Goal: Obtain resource: Obtain resource

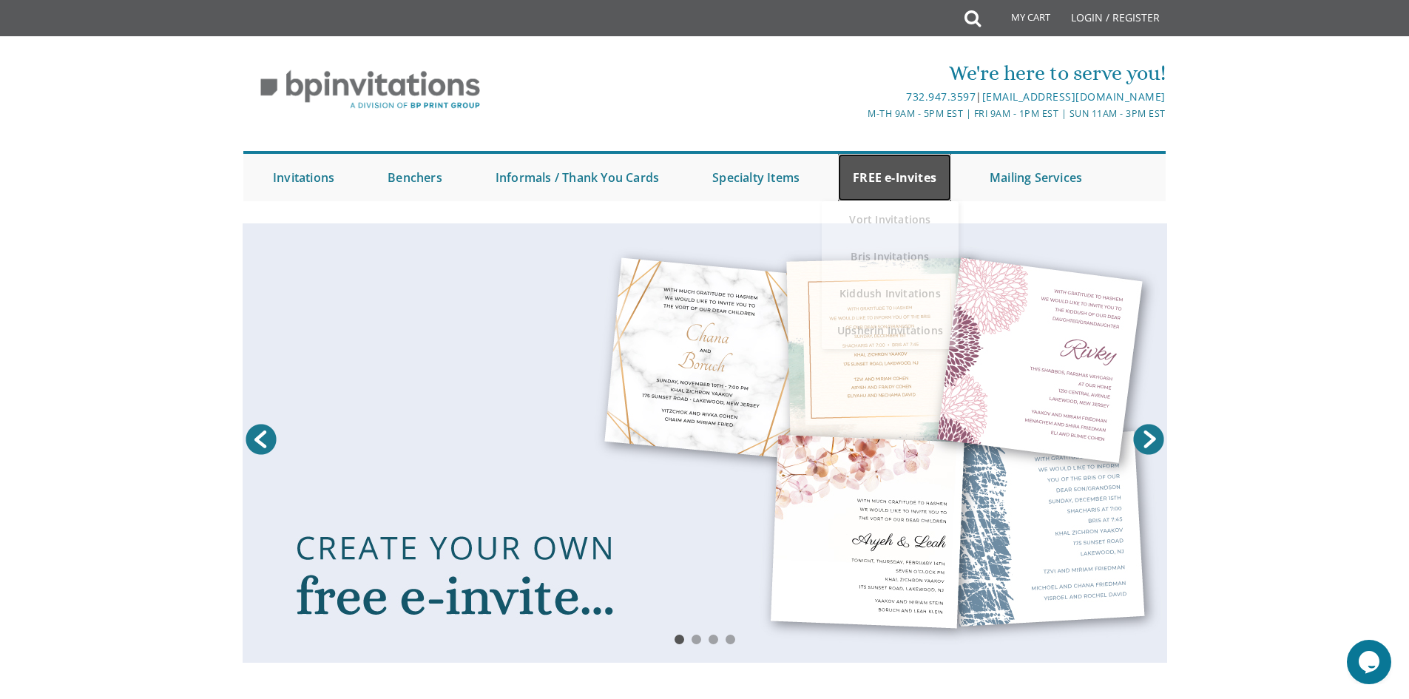
click at [887, 178] on link "FREE e-Invites" at bounding box center [894, 177] width 113 height 47
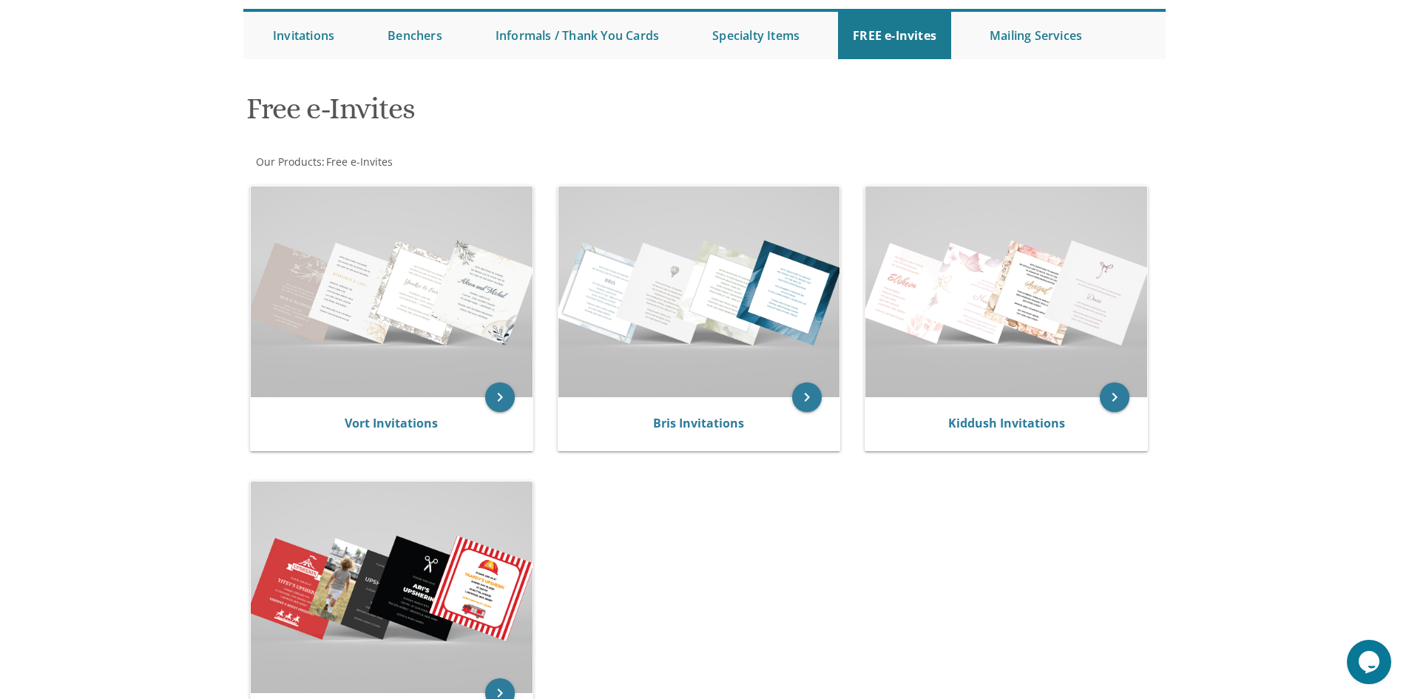
scroll to position [148, 0]
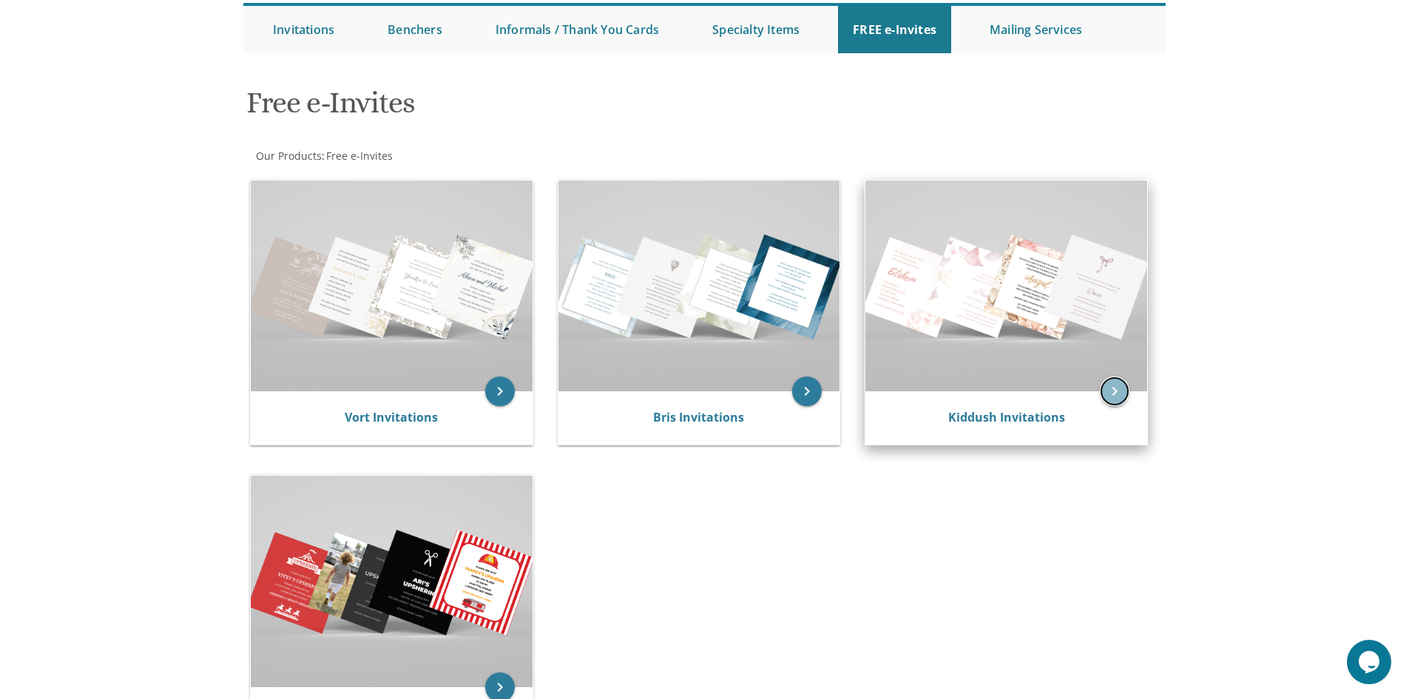
click at [1118, 379] on icon "keyboard_arrow_right" at bounding box center [1115, 392] width 30 height 30
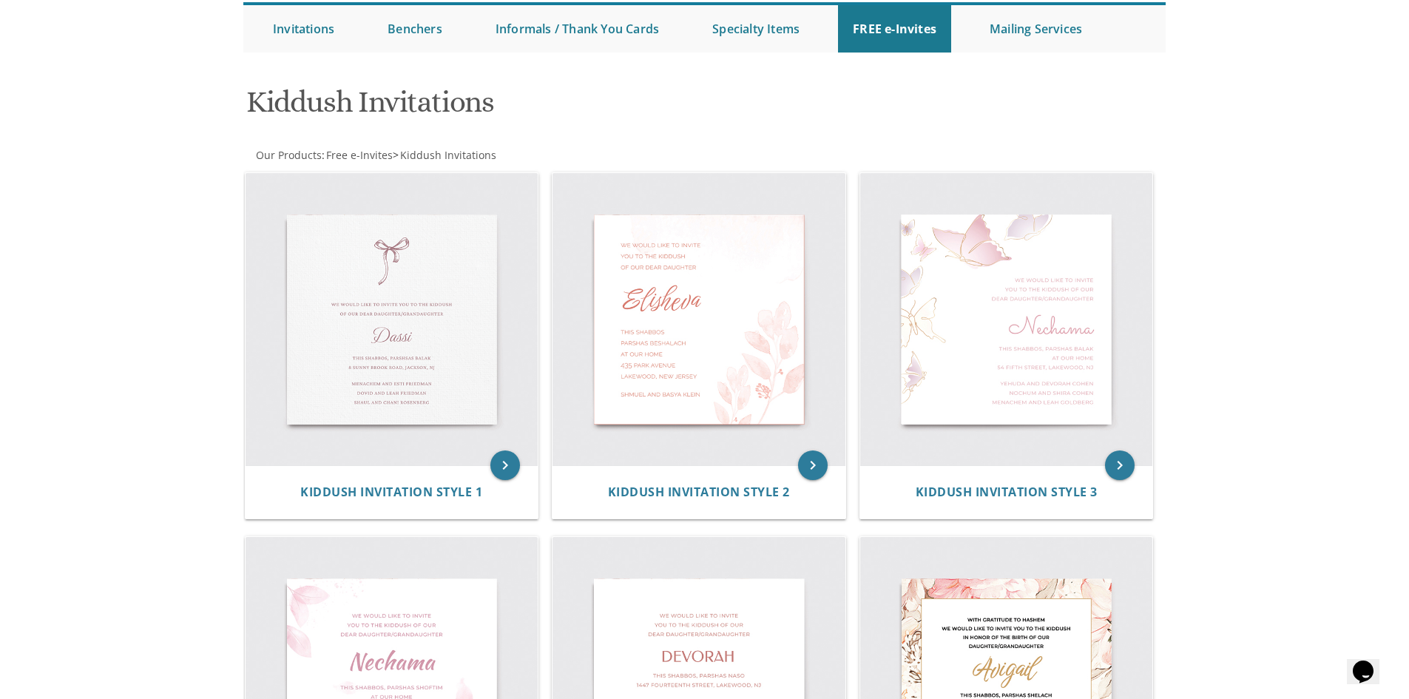
scroll to position [148, 0]
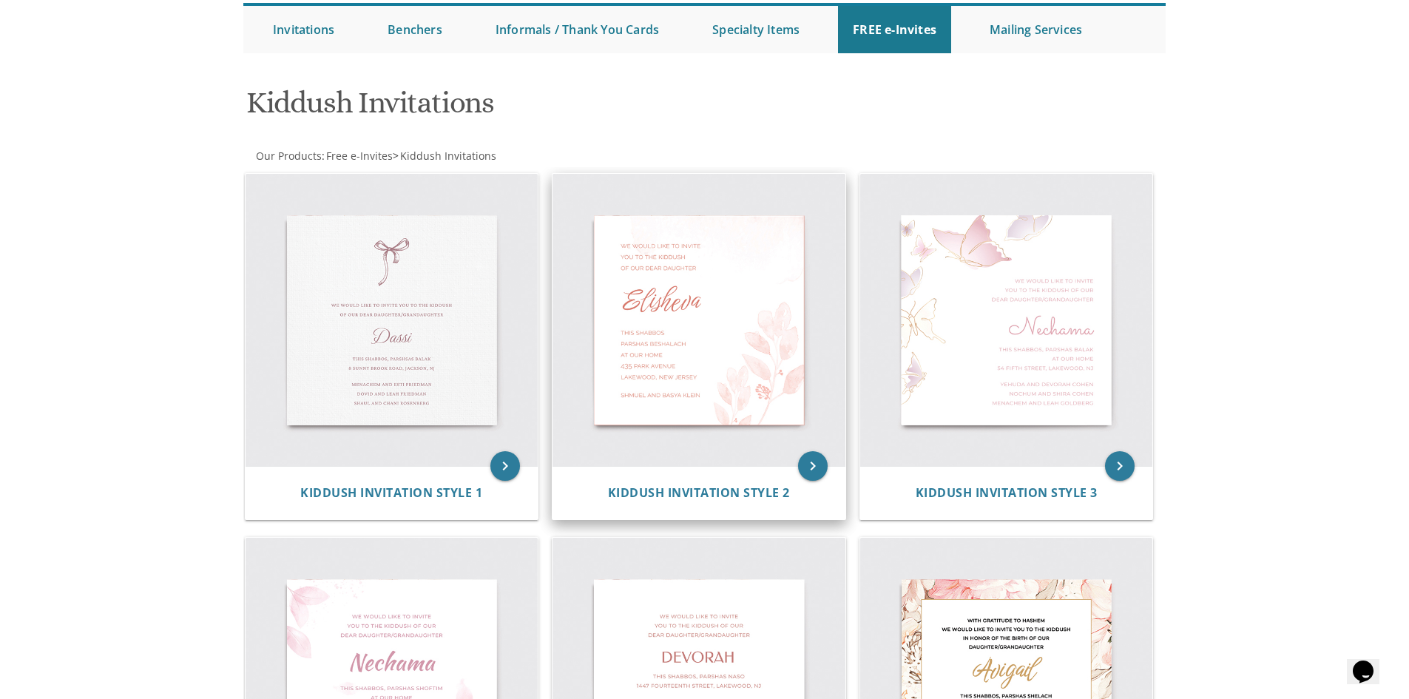
click at [662, 314] on img at bounding box center [699, 320] width 293 height 293
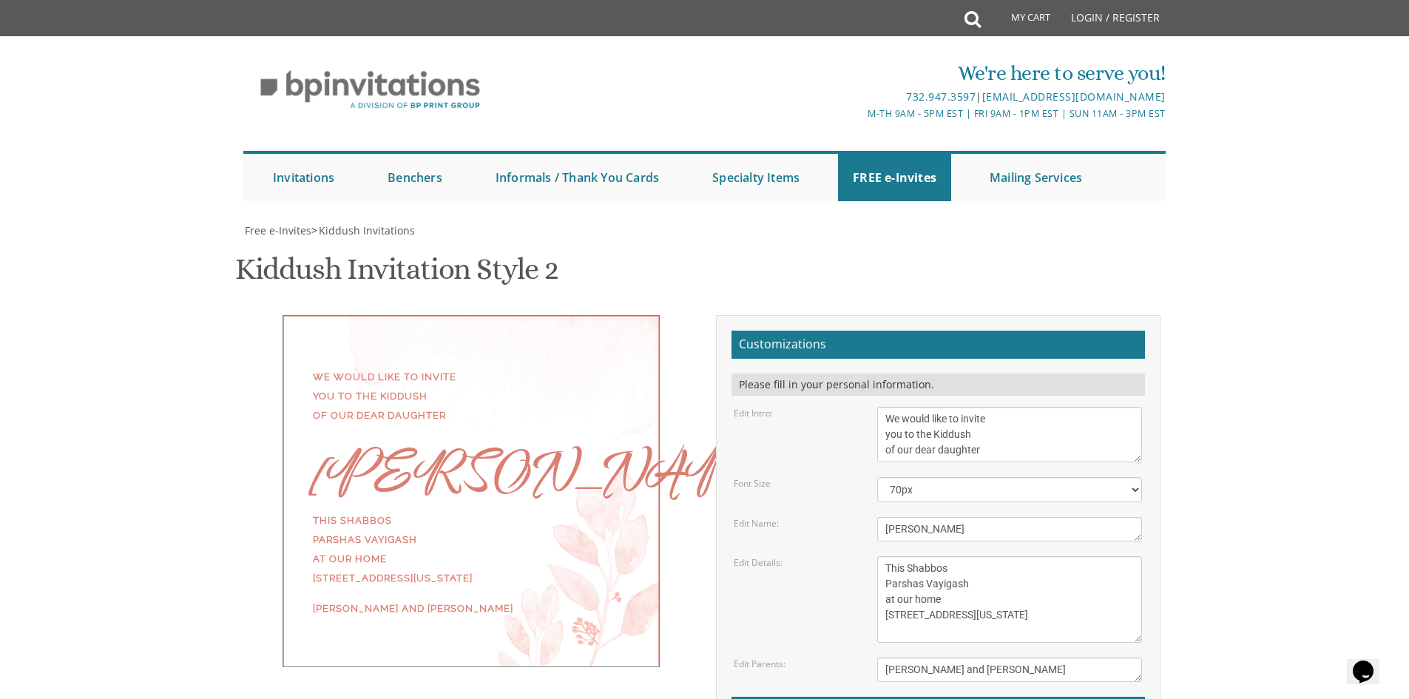
scroll to position [148, 0]
click at [448, 368] on div "We would like to invite you to the Kiddush of our dear daughter" at bounding box center [471, 397] width 317 height 58
drag, startPoint x: 983, startPoint y: 304, endPoint x: 885, endPoint y: 311, distance: 97.9
click at [885, 407] on textarea "We would like to invite you to the Kiddush of our dear daughter" at bounding box center [1009, 434] width 265 height 55
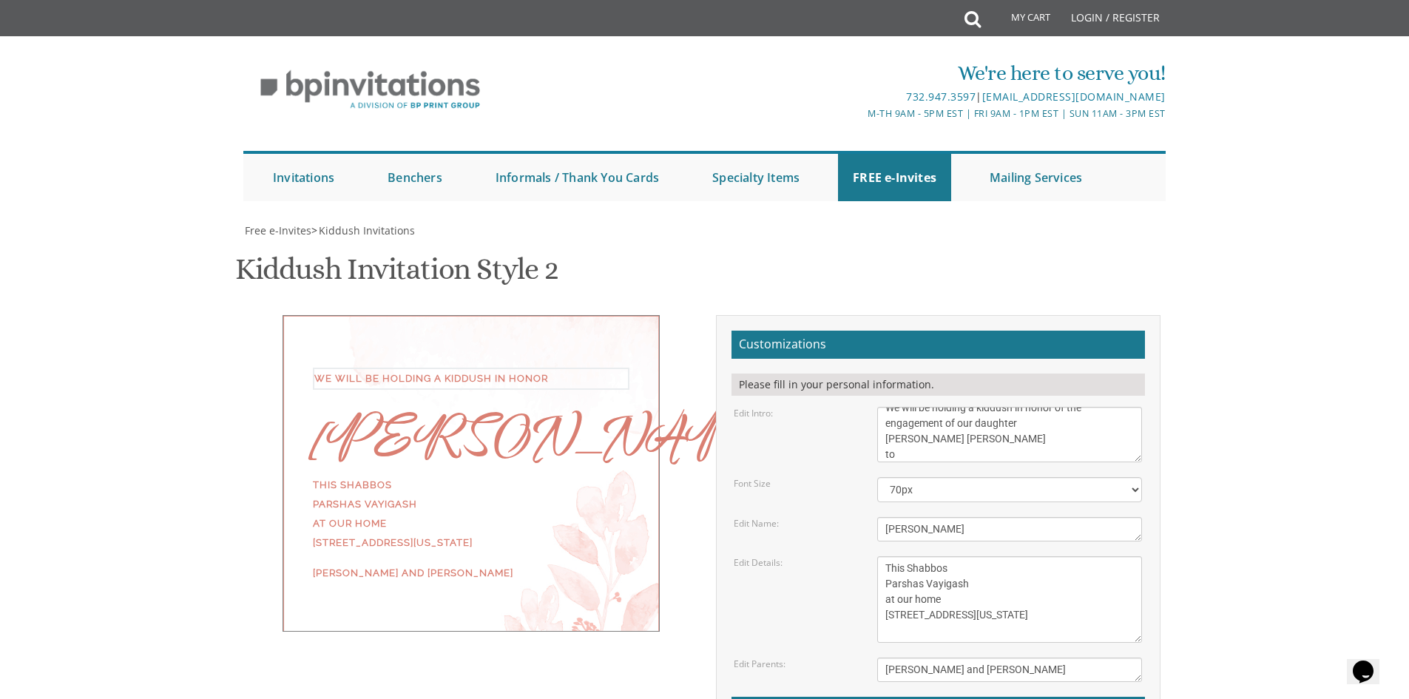
scroll to position [27, 0]
type textarea "We will be holding a kiddush in honor of the engagement of our daughter Hadassa…"
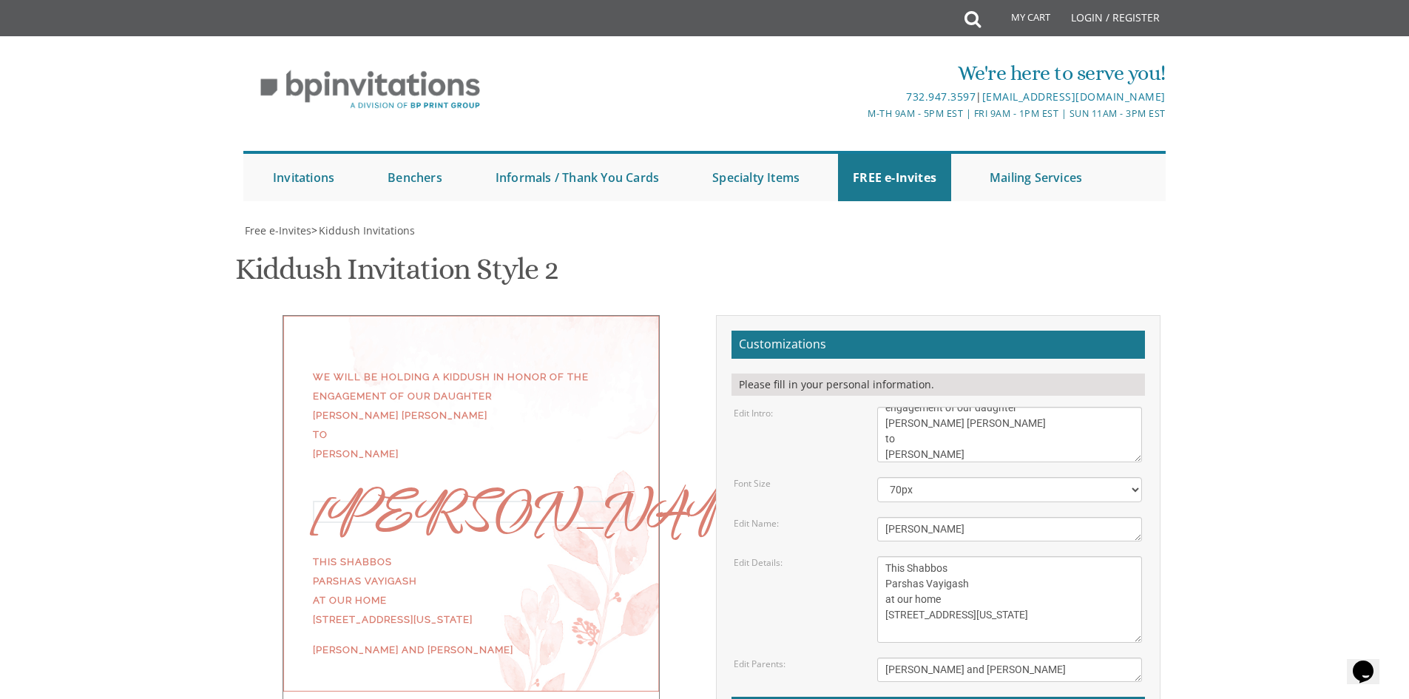
drag, startPoint x: 936, startPoint y: 381, endPoint x: 885, endPoint y: 386, distance: 52.0
click at [885, 517] on textarea "Elisheva" at bounding box center [1009, 529] width 265 height 24
type textarea "Yaakov & Hadassa Rachel"
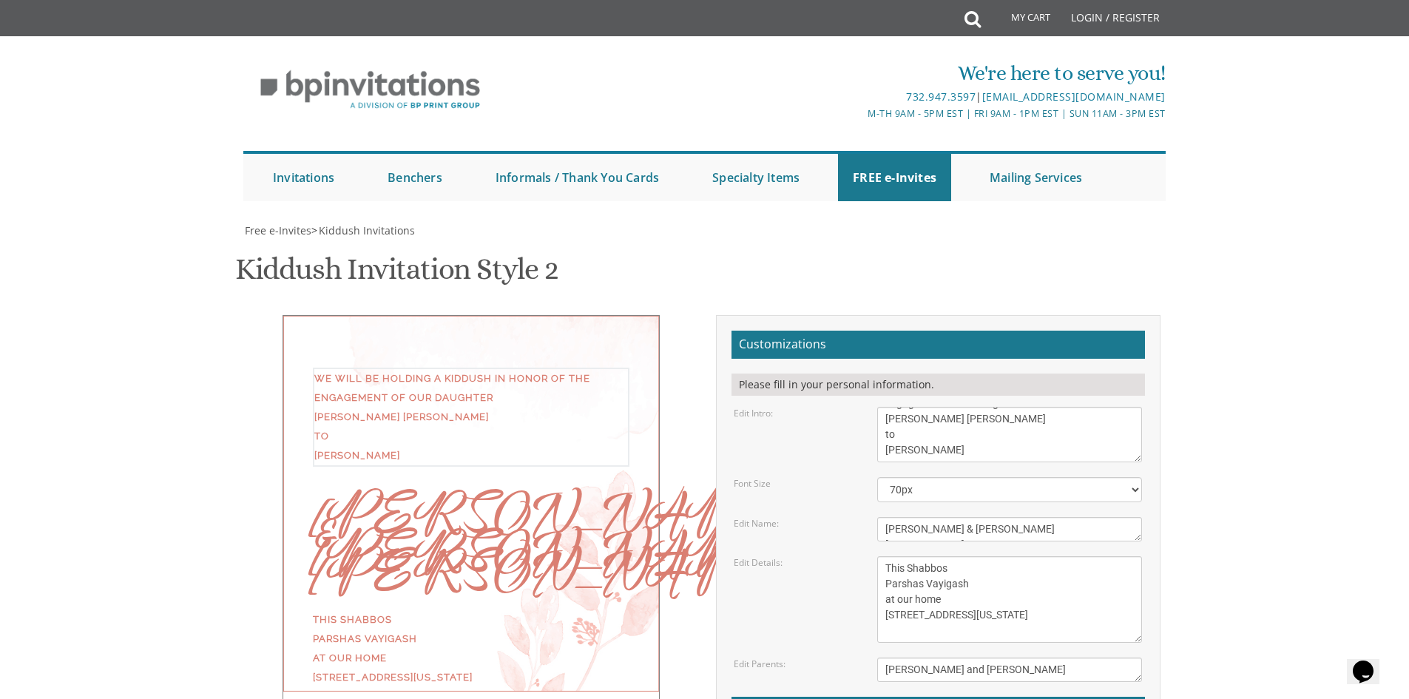
drag, startPoint x: 928, startPoint y: 309, endPoint x: 902, endPoint y: 302, distance: 26.9
click at [902, 407] on textarea "We would like to invite you to the Kiddush of our dear daughter" at bounding box center [1009, 434] width 265 height 55
drag, startPoint x: 902, startPoint y: 304, endPoint x: 863, endPoint y: 304, distance: 38.5
click at [863, 407] on div "Edit Intro: We would like to invite you to the Kiddush of our dear daughter" at bounding box center [938, 434] width 431 height 55
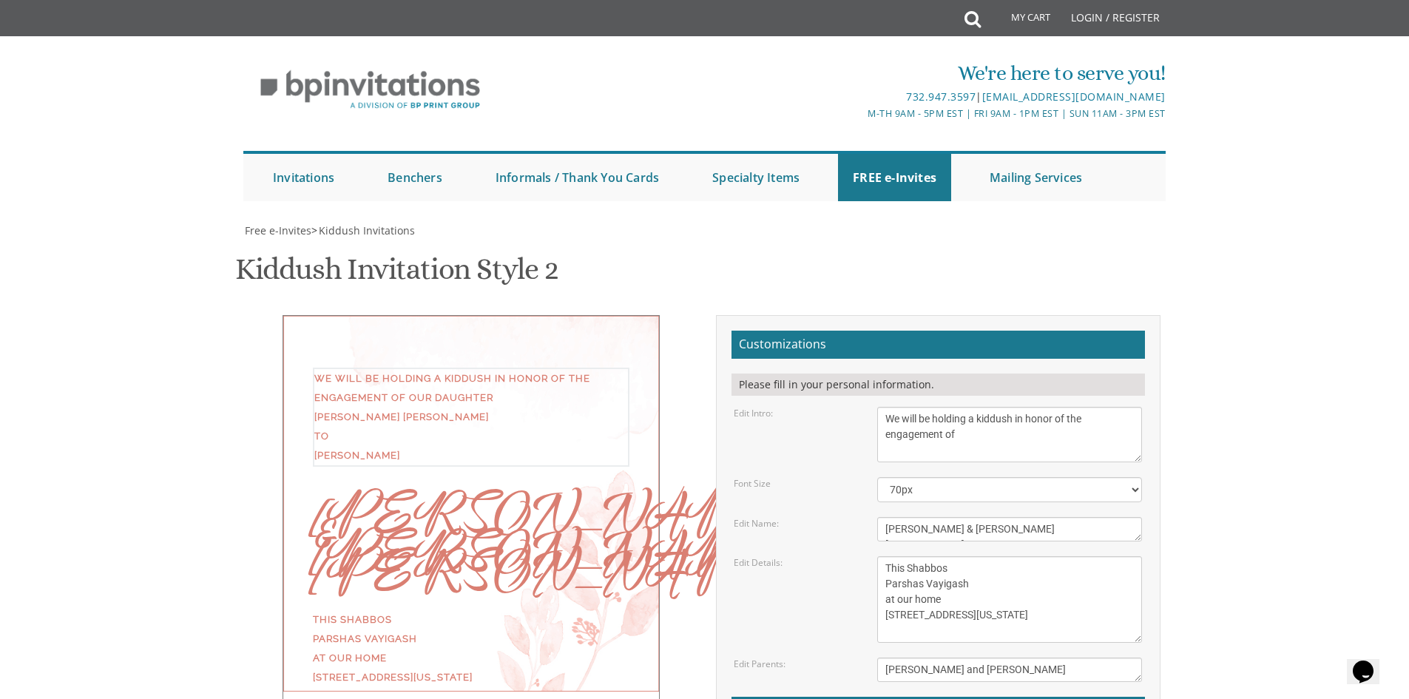
type textarea "We will be holding a kiddush in honor of the engagement of"
click at [821, 357] on form "Customizations Please fill in your personal information. Edit Intro: We would l…" at bounding box center [939, 572] width 414 height 482
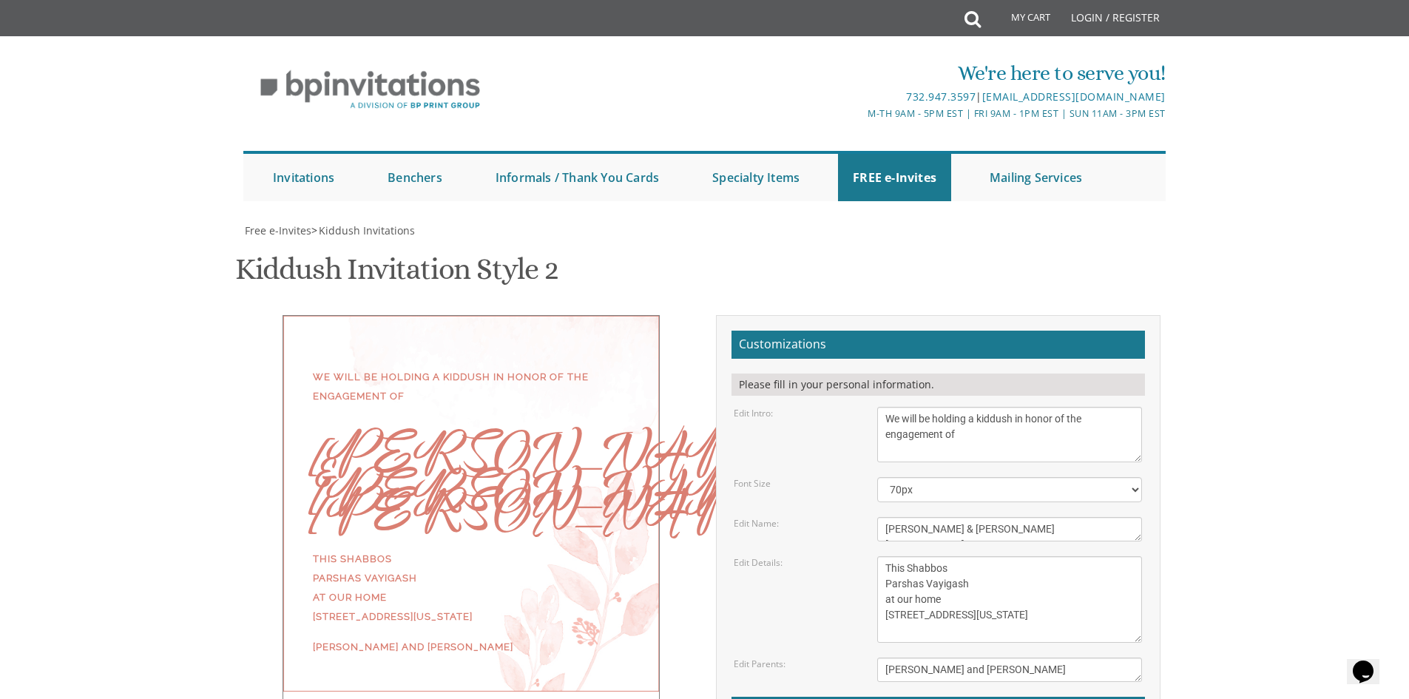
click at [1013, 517] on textarea "Elisheva" at bounding box center [1009, 529] width 265 height 24
type textarea "Yaakov & Hadassa"
click at [1023, 556] on textarea "This Shabbos Parshas Vayigash at our home 415 Arlington Avenue Lakewood, New Je…" at bounding box center [1009, 599] width 265 height 87
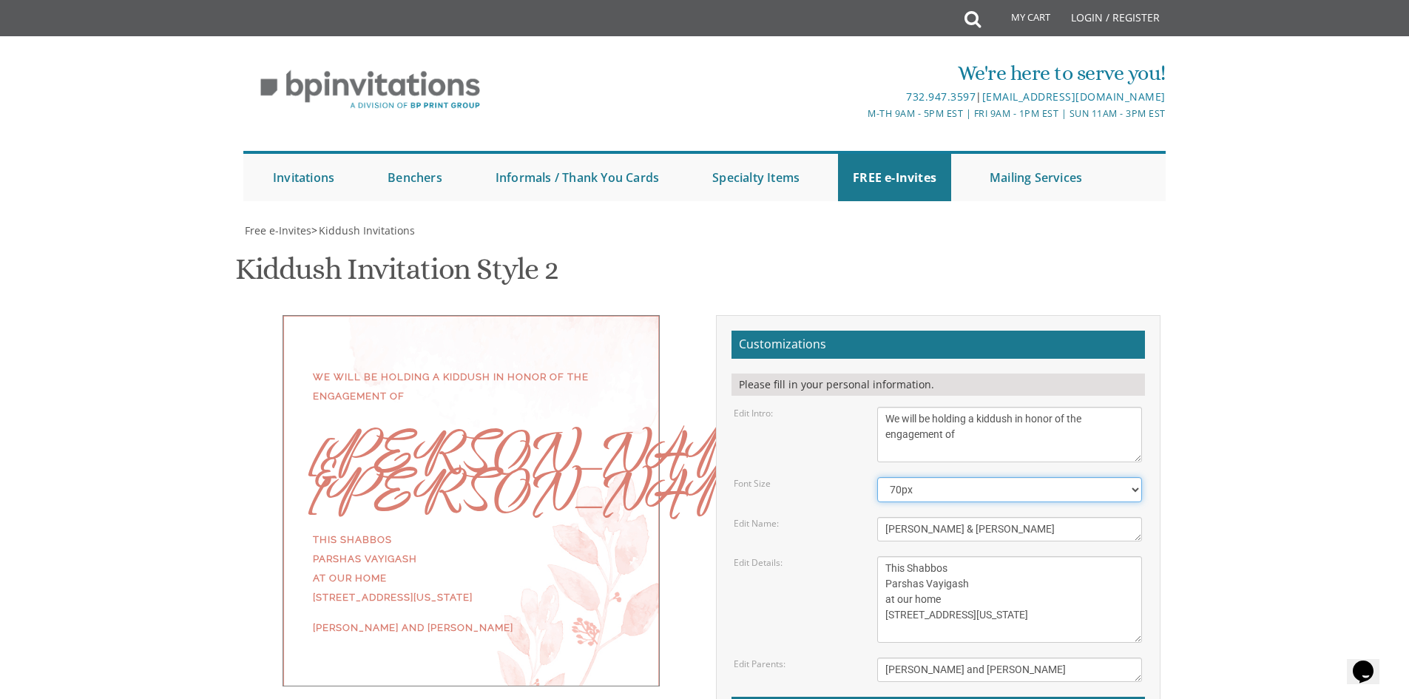
click at [930, 477] on select "40px 50px 60px 70px 80px" at bounding box center [1009, 489] width 265 height 25
click at [822, 364] on form "Customizations Please fill in your personal information. Edit Intro: We would l…" at bounding box center [939, 572] width 414 height 482
click at [943, 477] on select "40px 50px 60px 70px 80px" at bounding box center [1009, 489] width 265 height 25
select select "60px"
click at [877, 477] on select "40px 50px 60px 70px 80px" at bounding box center [1009, 489] width 265 height 25
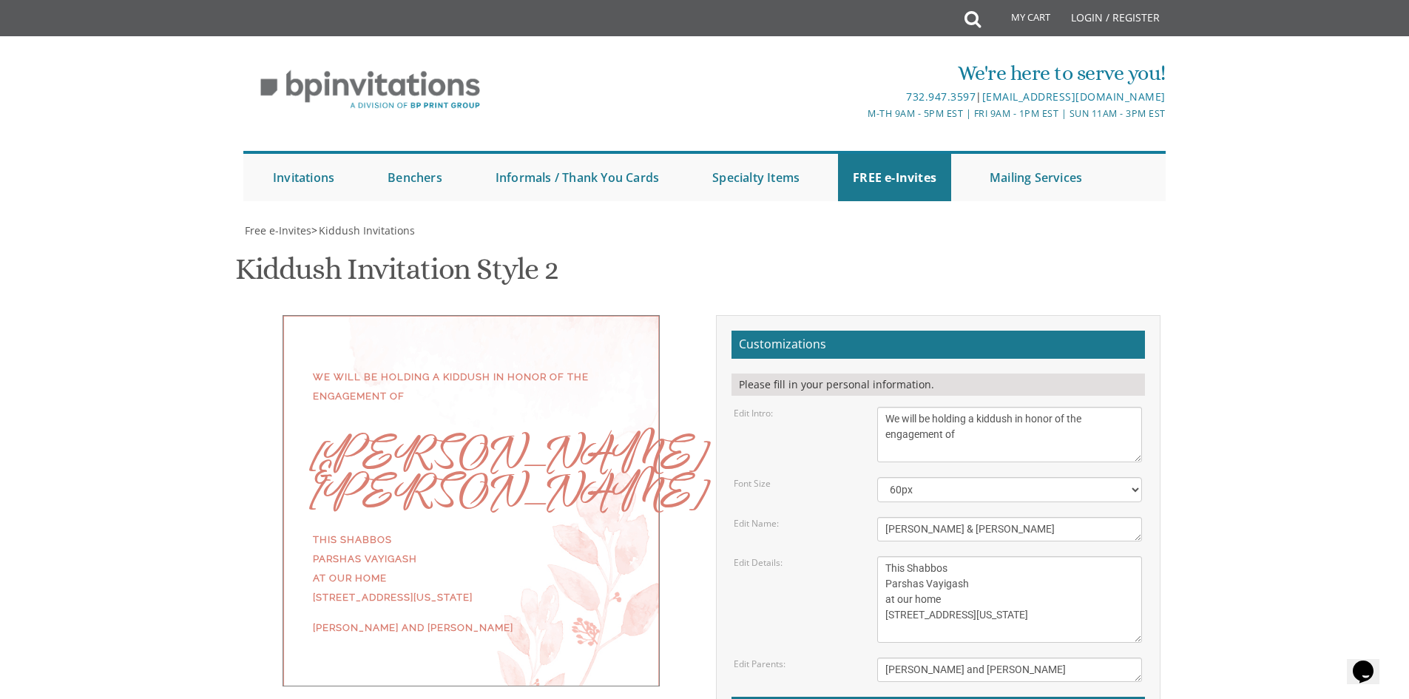
click at [845, 556] on div "Edit Details: This Shabbos Parshas Vayigash at our home 415 Arlington Avenue La…" at bounding box center [938, 599] width 431 height 87
click at [907, 556] on textarea "This Shabbos Parshas Vayigash at our home 415 Arlington Avenue Lakewood, New Je…" at bounding box center [1009, 599] width 265 height 87
click at [964, 556] on textarea "This Shabbos Parshas Vayigash at our home 415 Arlington Avenue Lakewood, New Je…" at bounding box center [1009, 599] width 265 height 87
drag, startPoint x: 943, startPoint y: 450, endPoint x: 900, endPoint y: 452, distance: 43.7
click at [900, 556] on textarea "This Shabbos Parshas Vayigash at our home 415 Arlington Avenue Lakewood, New Je…" at bounding box center [1009, 599] width 265 height 87
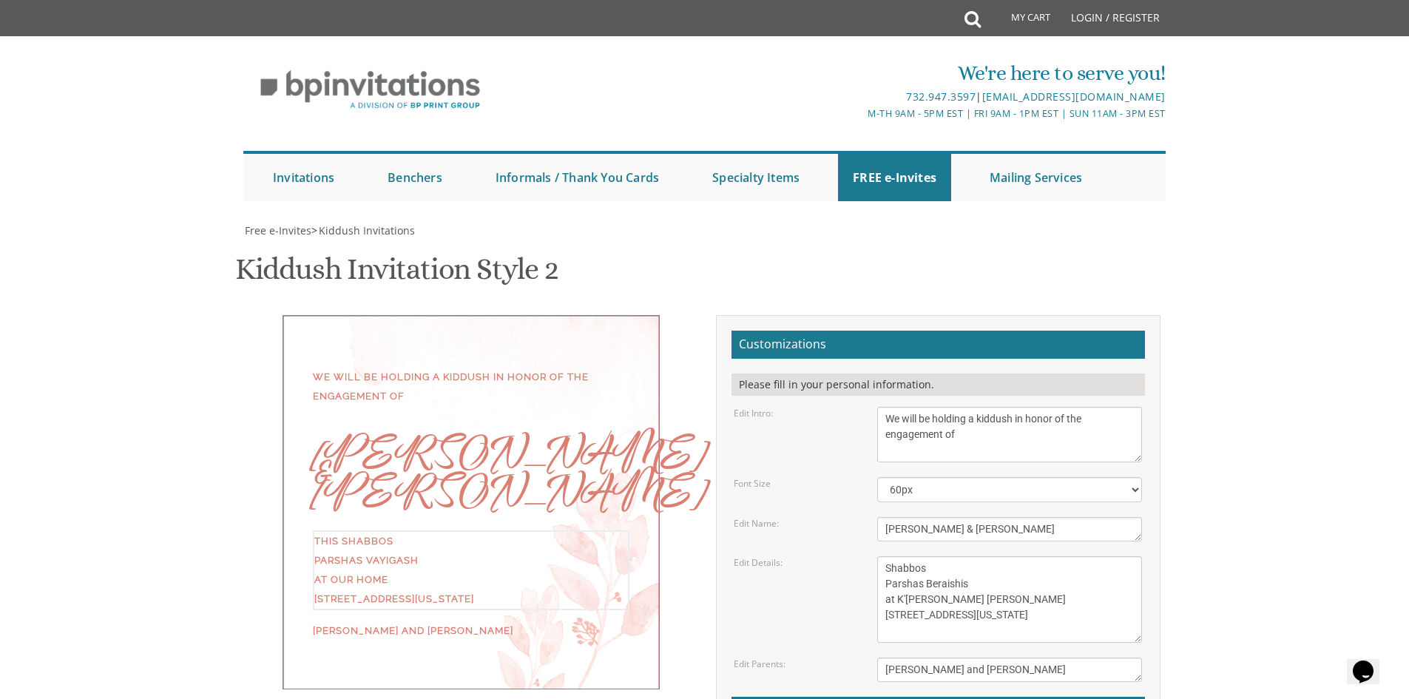
drag, startPoint x: 987, startPoint y: 471, endPoint x: 886, endPoint y: 463, distance: 100.9
click at [886, 556] on textarea "This Shabbos Parshas Vayigash at our home 415 Arlington Avenue Lakewood, New Je…" at bounding box center [1009, 599] width 265 height 87
drag, startPoint x: 995, startPoint y: 479, endPoint x: 881, endPoint y: 481, distance: 113.9
click at [881, 556] on textarea "This Shabbos Parshas Vayigash at our home 415 Arlington Avenue Lakewood, New Je…" at bounding box center [1009, 599] width 265 height 87
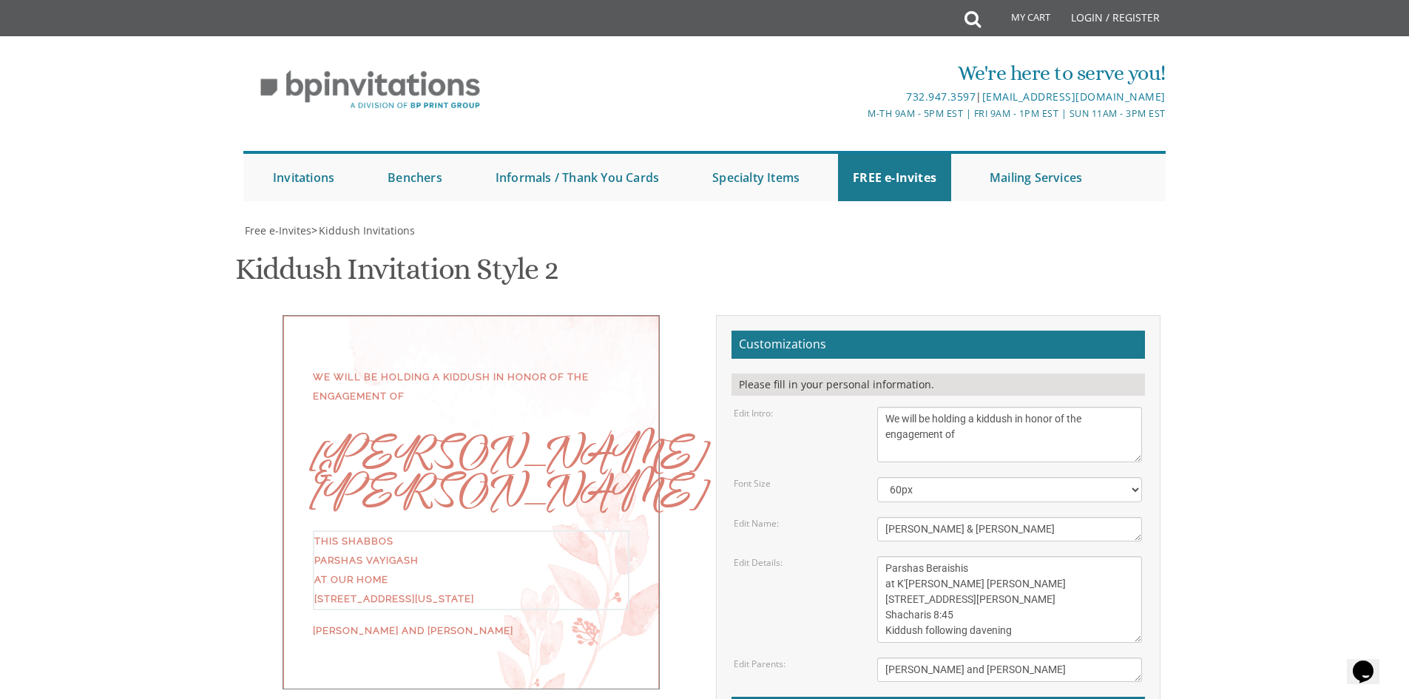
type textarea "Shabbos Parshas Beraishis at K'hal Tiferes Yosef 53 Parsons St. Brighton, MA Sh…"
drag, startPoint x: 1026, startPoint y: 515, endPoint x: 874, endPoint y: 523, distance: 152.6
click at [874, 658] on div "[PERSON_NAME] and [PERSON_NAME]" at bounding box center [1009, 670] width 287 height 24
type textarea "[PERSON_NAME] & [PERSON_NAME]"
click at [604, 604] on div "We will be holding a kiddush in honor of the engagement of Yaakov & Hadassa Sha…" at bounding box center [705, 577] width 934 height 524
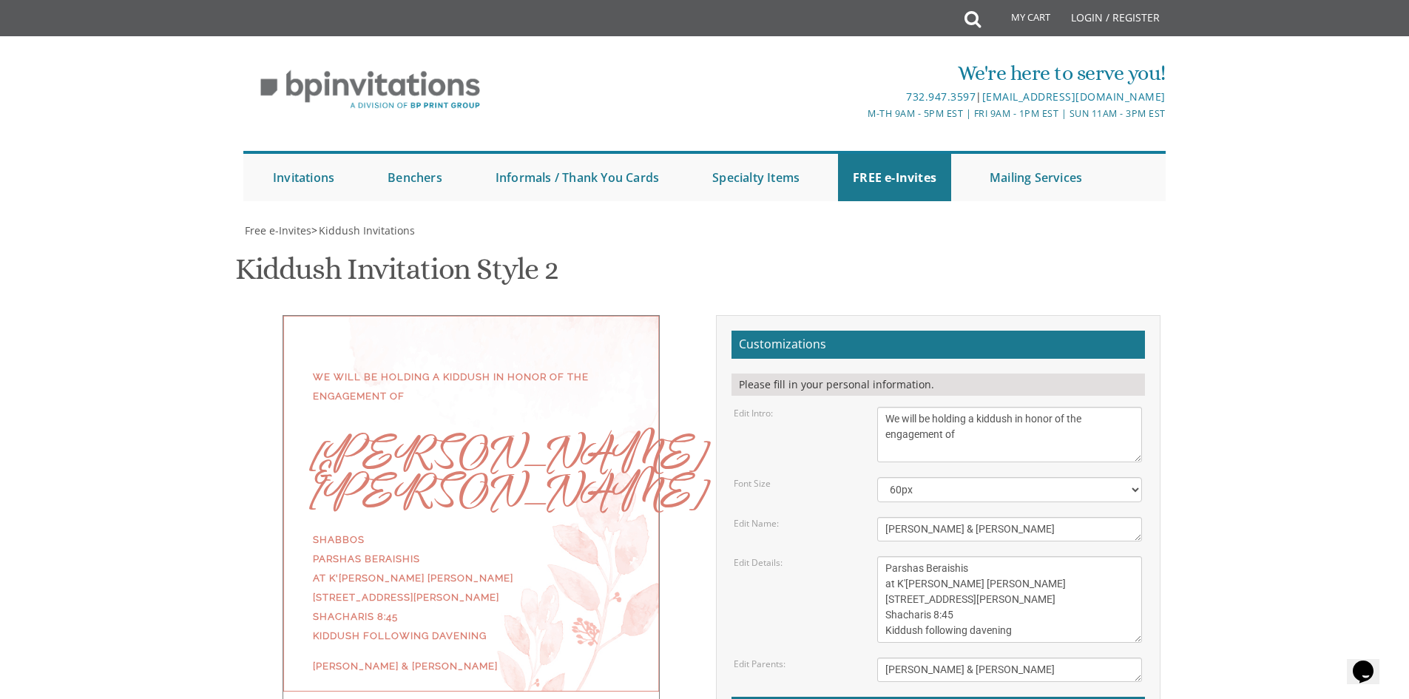
scroll to position [0, 0]
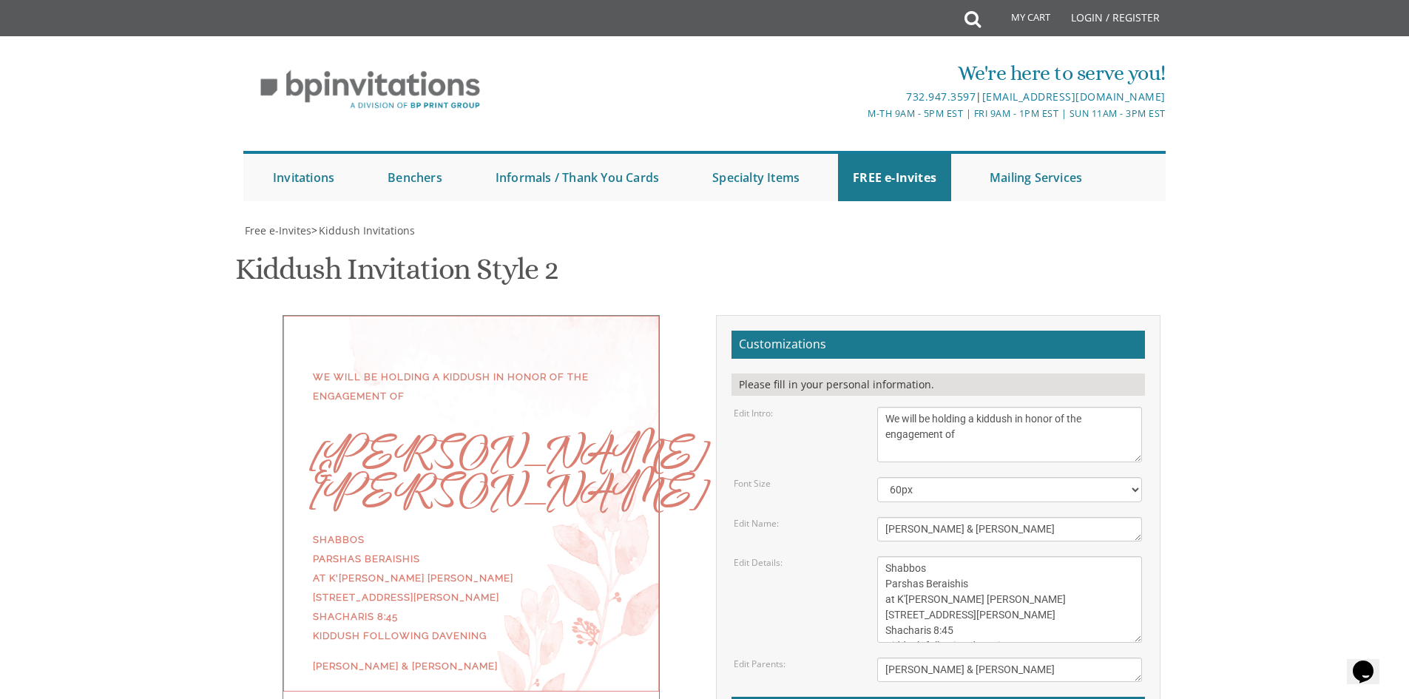
type input "[DOMAIN_NAME][EMAIL_ADDRESS][PERSON_NAME][DOMAIN_NAME]"
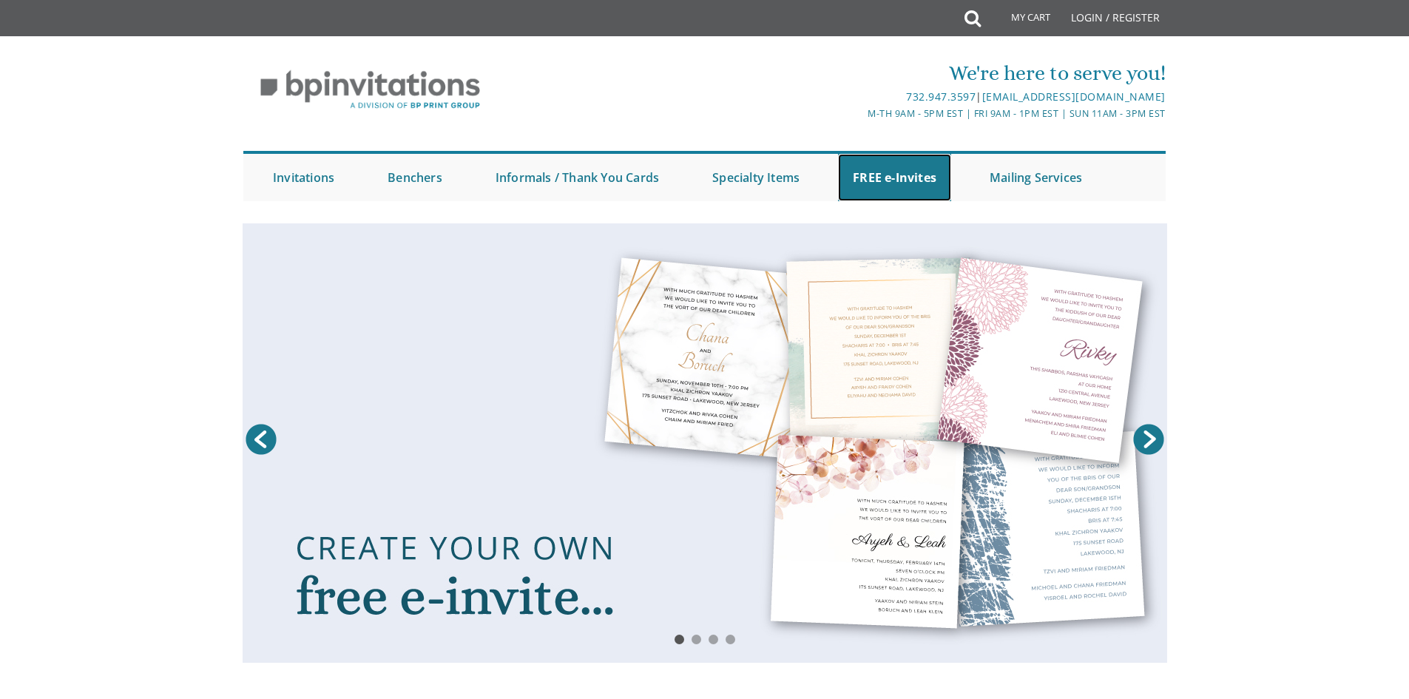
click at [893, 166] on link "FREE e-Invites" at bounding box center [894, 177] width 113 height 47
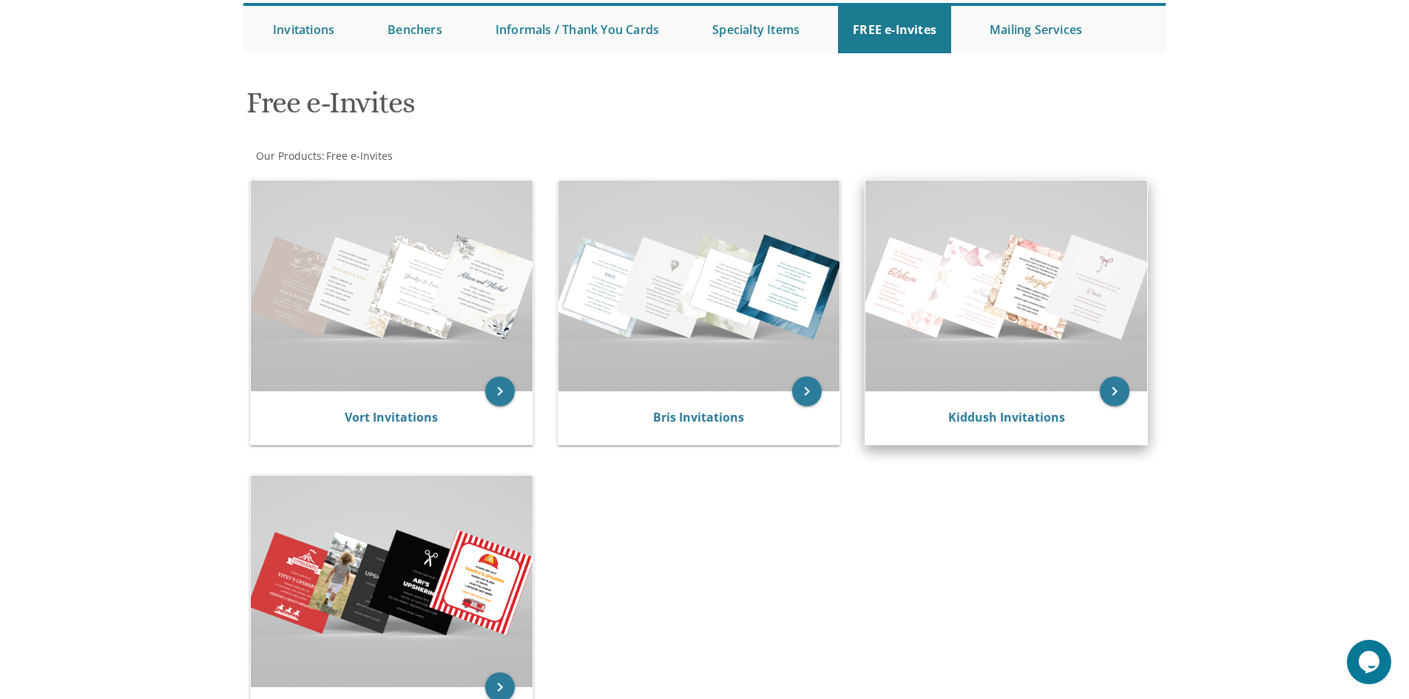
click at [1056, 350] on img at bounding box center [1006, 285] width 282 height 211
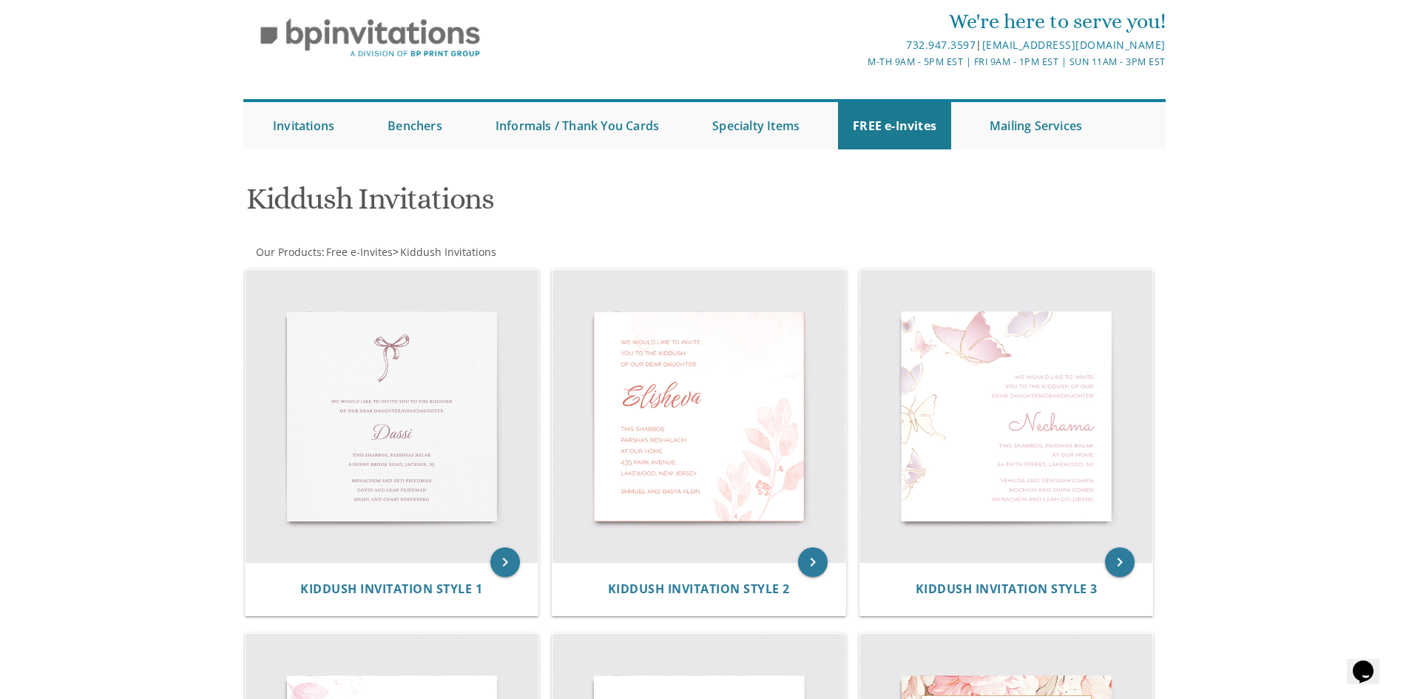
scroll to position [74, 0]
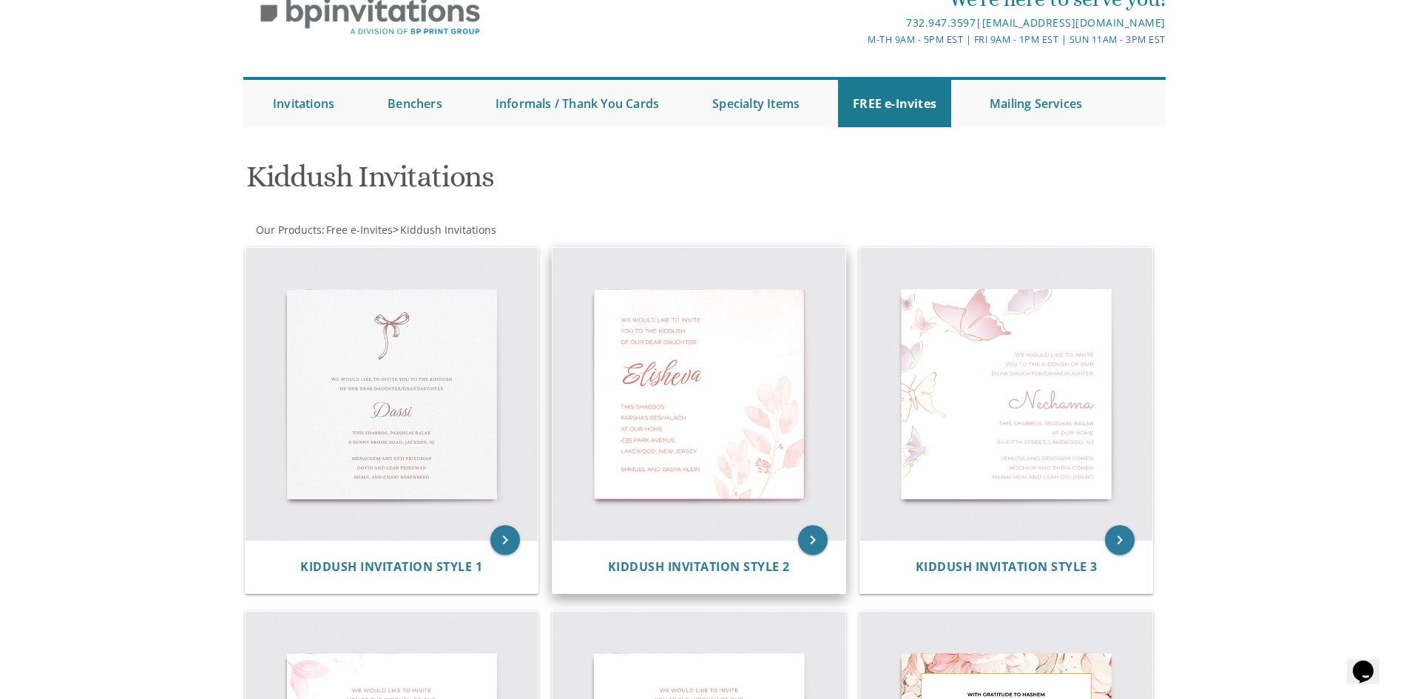
click at [720, 412] on img at bounding box center [699, 394] width 293 height 293
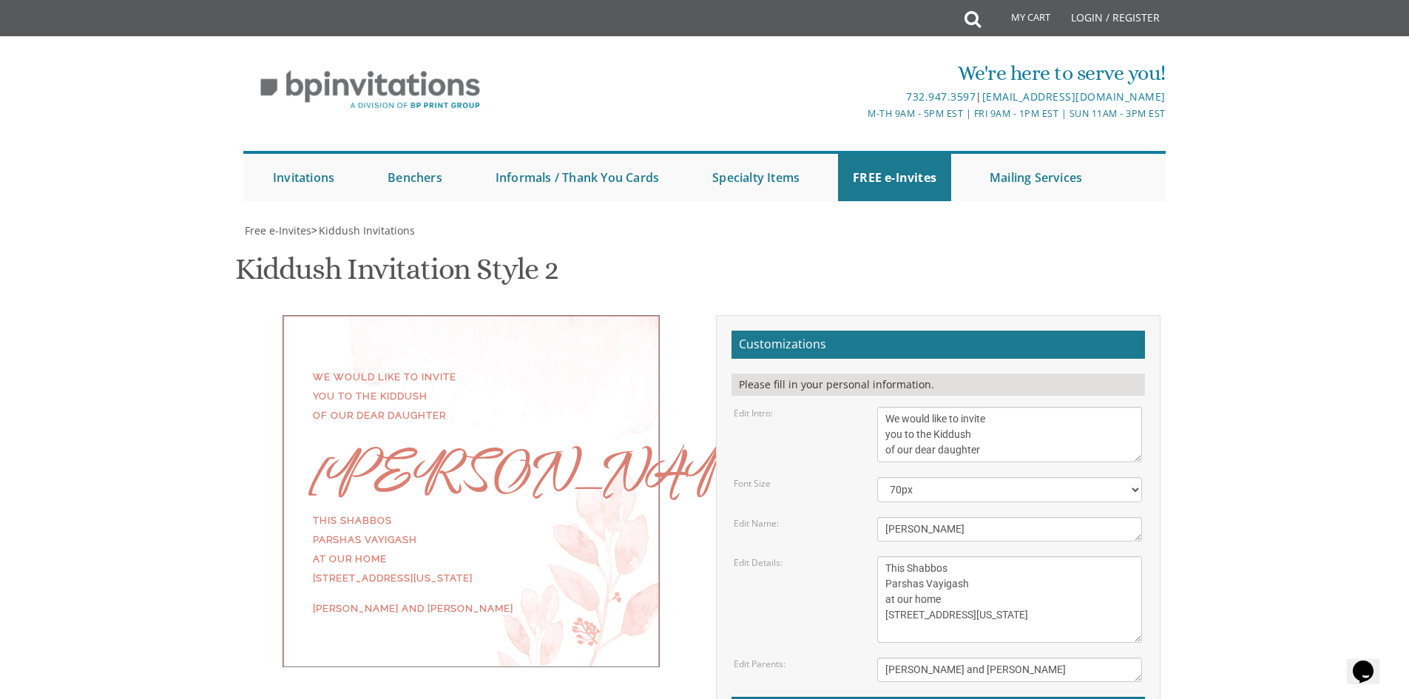
scroll to position [148, 0]
drag, startPoint x: 991, startPoint y: 306, endPoint x: 880, endPoint y: 308, distance: 111.0
click at [880, 407] on textarea "We would like to invite you to the Kiddush of our dear daughter" at bounding box center [1009, 434] width 265 height 55
click at [931, 407] on textarea "We would like to invite you to the Kiddush of our dear daughter" at bounding box center [1009, 434] width 265 height 55
drag, startPoint x: 984, startPoint y: 306, endPoint x: 882, endPoint y: 311, distance: 101.5
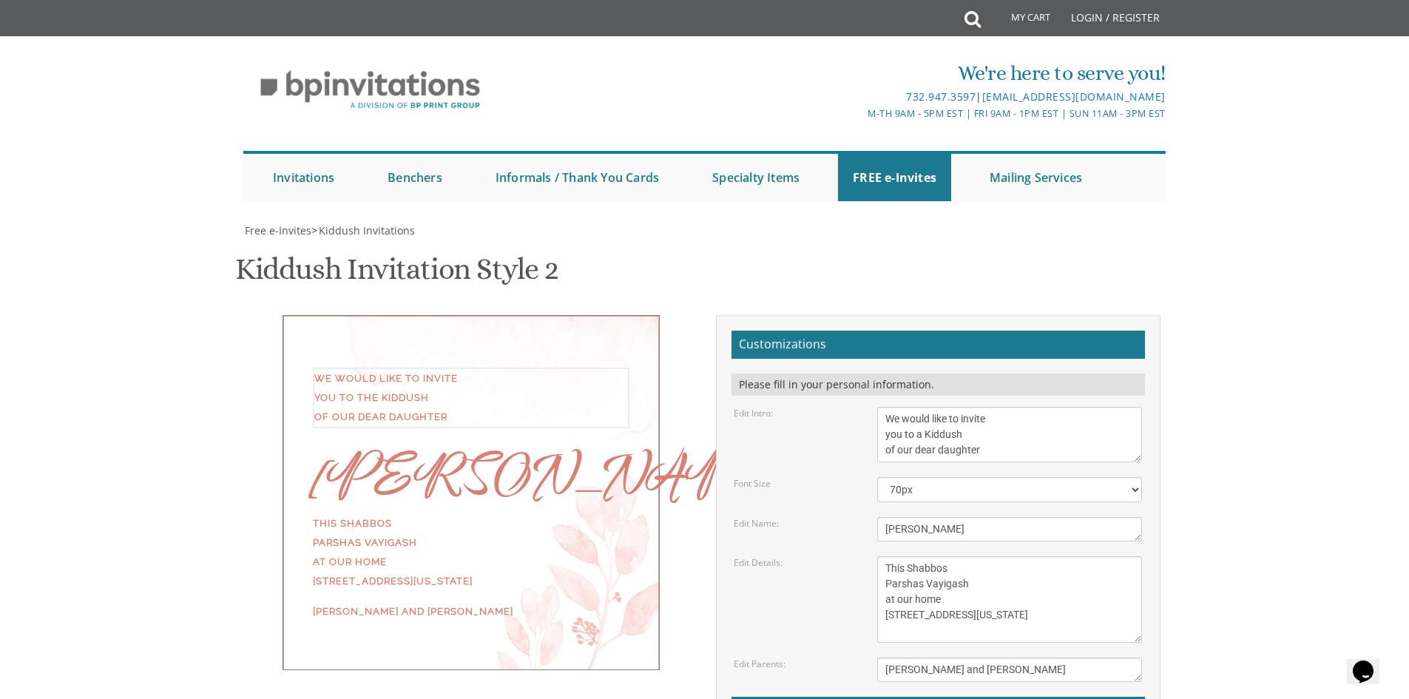
click at [882, 407] on textarea "We would like to invite you to the Kiddush of our dear daughter" at bounding box center [1009, 434] width 265 height 55
click at [851, 331] on form "Customizations Please fill in your personal information. Edit Intro: We would l…" at bounding box center [939, 572] width 414 height 482
click at [885, 407] on textarea "We would like to invite you to the Kiddush of our dear daughter" at bounding box center [1009, 434] width 265 height 55
click at [1007, 407] on textarea "We would like to invite you to the Kiddush of our dear daughter" at bounding box center [1009, 434] width 265 height 55
type textarea "We would like to invite you to a Kiddush in honor of the engagement of"
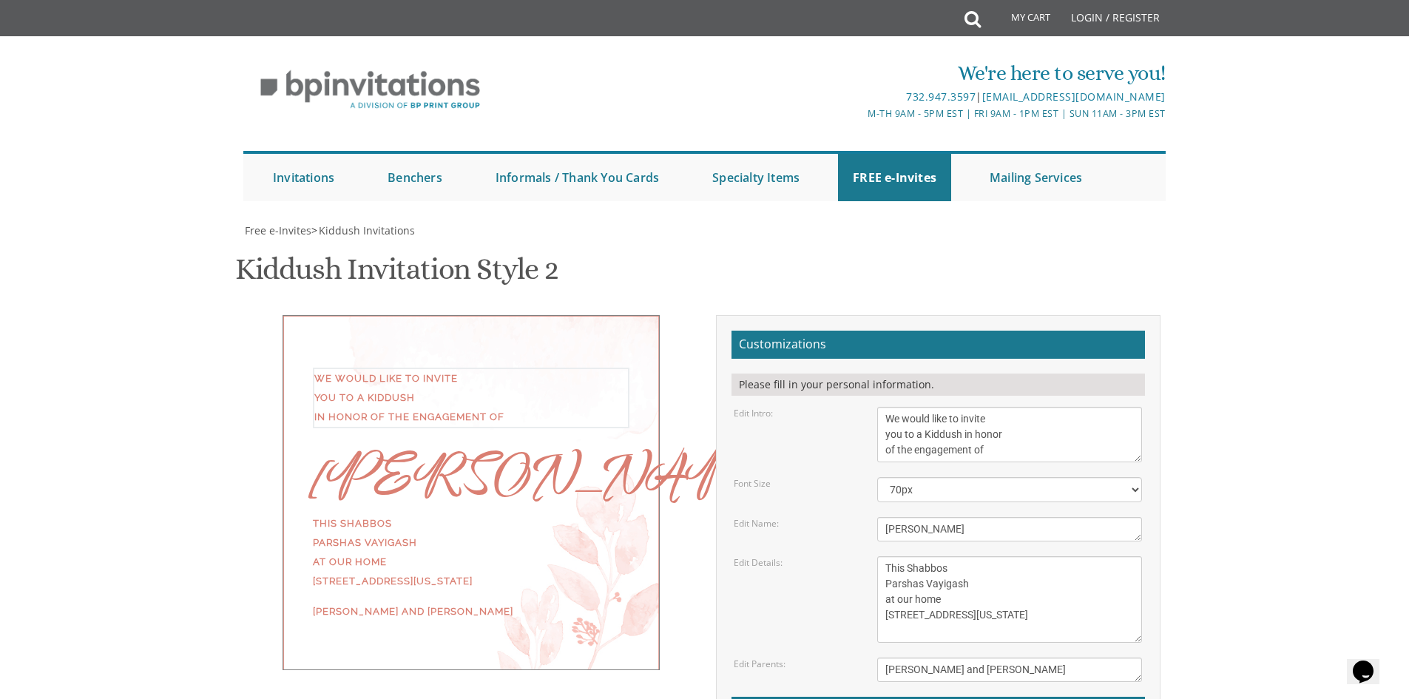
click at [826, 407] on div "Edit Intro: We would like to invite you to the Kiddush of our dear daughter" at bounding box center [938, 434] width 431 height 55
click at [942, 477] on select "40px 50px 60px 70px 80px" at bounding box center [1009, 489] width 265 height 25
select select "50px"
click at [877, 477] on select "40px 50px 60px 70px 80px" at bounding box center [1009, 489] width 265 height 25
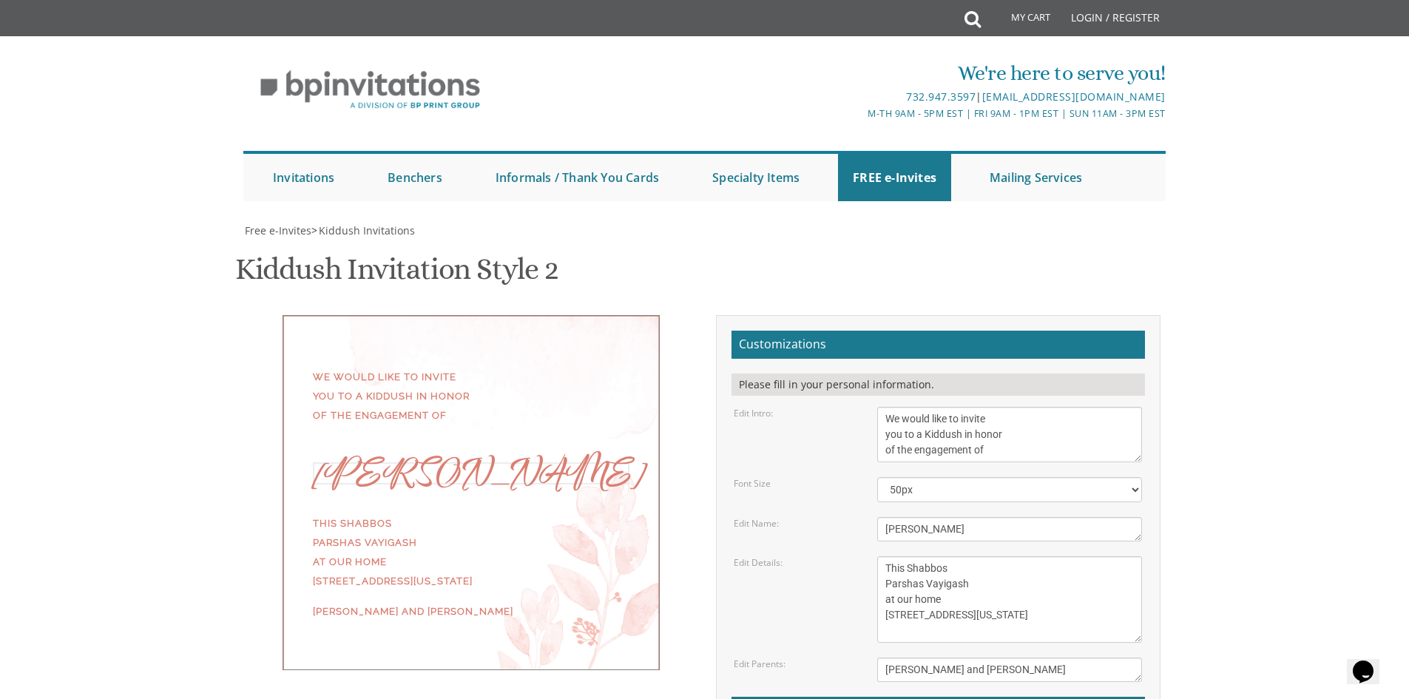
drag, startPoint x: 931, startPoint y: 378, endPoint x: 870, endPoint y: 378, distance: 61.4
click at [870, 517] on div "[PERSON_NAME]" at bounding box center [1009, 529] width 287 height 24
type textarea "[PERSON_NAME] & [PERSON_NAME]"
click at [839, 556] on div "Edit Details: This Shabbos Parshas Vayigash at our home [STREET_ADDRESS][US_STA…" at bounding box center [938, 599] width 431 height 87
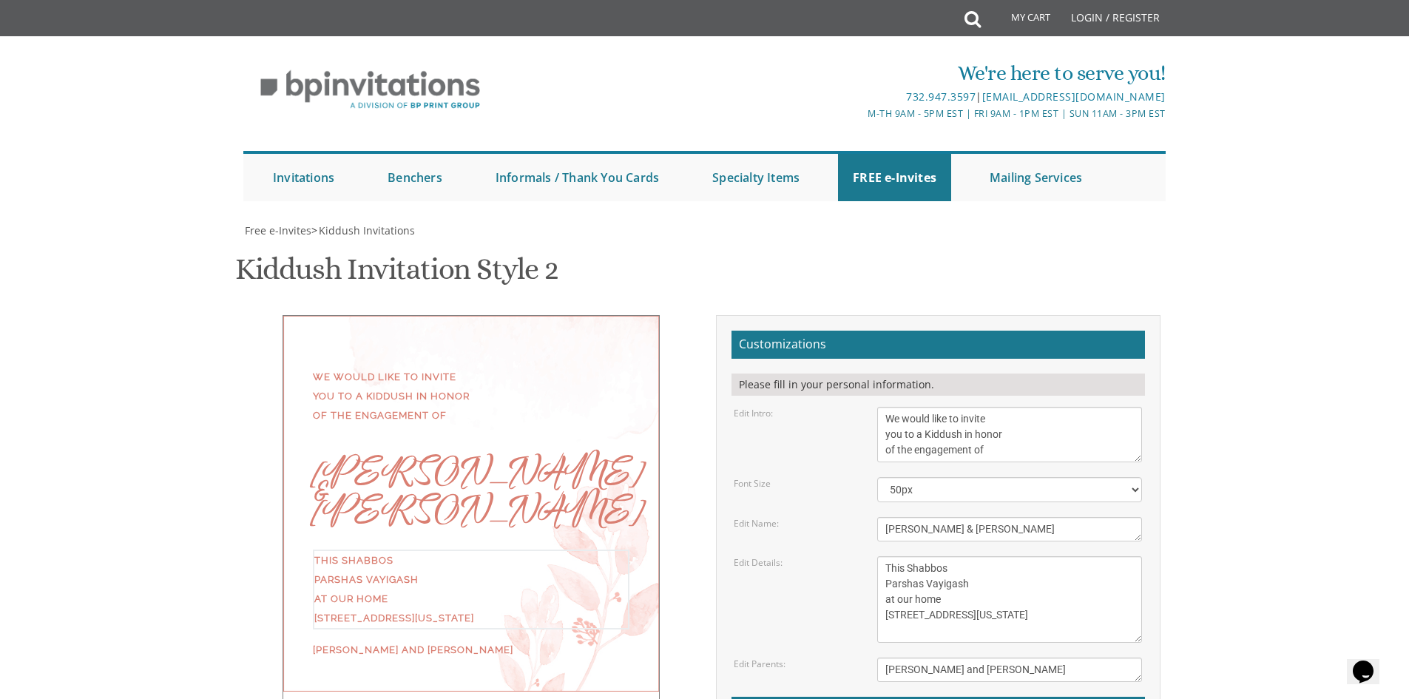
drag, startPoint x: 905, startPoint y: 417, endPoint x: 888, endPoint y: 417, distance: 17.8
click at [888, 556] on textarea "This Shabbos Parshas Vayigash at our home [STREET_ADDRESS][US_STATE]" at bounding box center [1009, 599] width 265 height 87
click at [934, 556] on textarea "This Shabbos Parshas Vayigash at our home [STREET_ADDRESS][US_STATE]" at bounding box center [1009, 599] width 265 height 87
drag, startPoint x: 1036, startPoint y: 469, endPoint x: 1020, endPoint y: 469, distance: 15.5
click at [1036, 556] on textarea "This Shabbos Parshas Vayigash at our home [STREET_ADDRESS][US_STATE]" at bounding box center [1009, 599] width 265 height 87
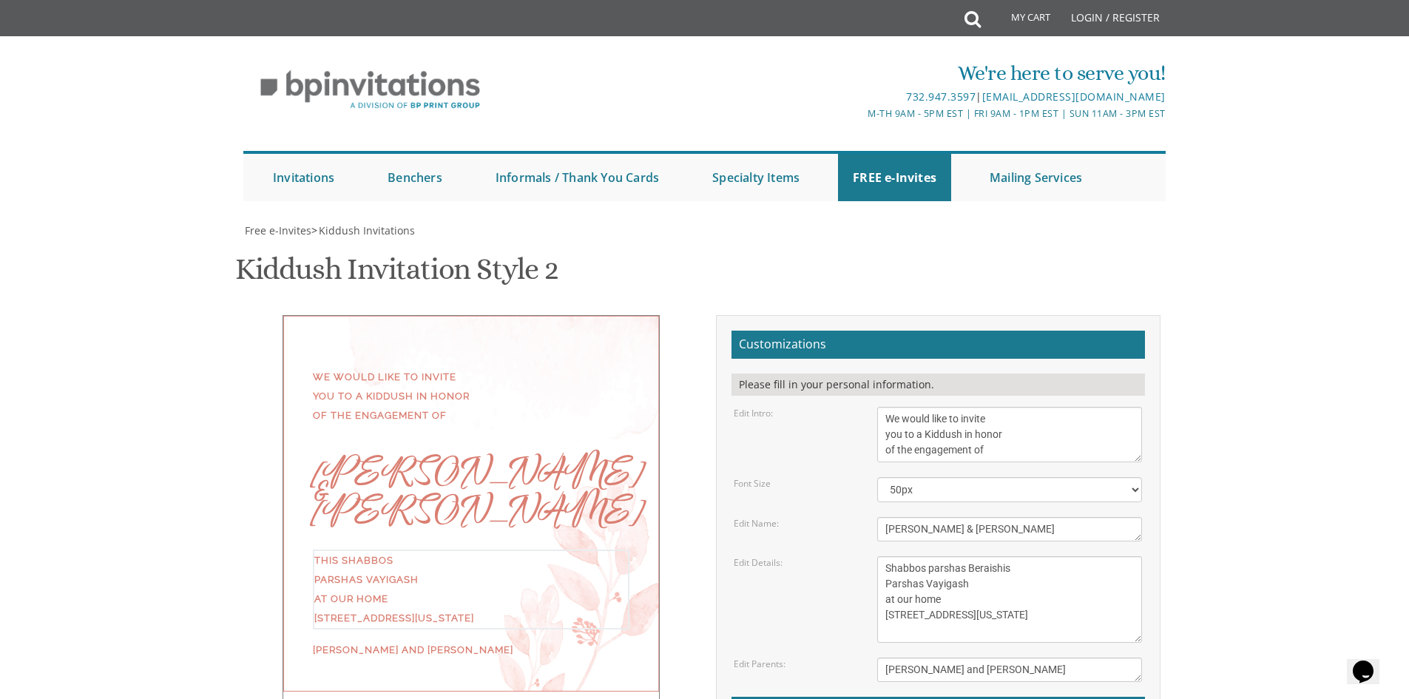
drag, startPoint x: 960, startPoint y: 440, endPoint x: 865, endPoint y: 435, distance: 95.6
click at [865, 556] on div "Edit Details: This Shabbos Parshas Vayigash at our home [STREET_ADDRESS][US_STA…" at bounding box center [938, 599] width 431 height 87
click at [960, 556] on textarea "This Shabbos Parshas Vayigash at our home [STREET_ADDRESS][US_STATE]" at bounding box center [1009, 599] width 265 height 87
click at [1033, 556] on textarea "This Shabbos Parshas Vayigash at our home [STREET_ADDRESS][US_STATE]" at bounding box center [1009, 599] width 265 height 87
click at [942, 556] on textarea "This Shabbos Parshas Vayigash at our home [STREET_ADDRESS][US_STATE]" at bounding box center [1009, 599] width 265 height 87
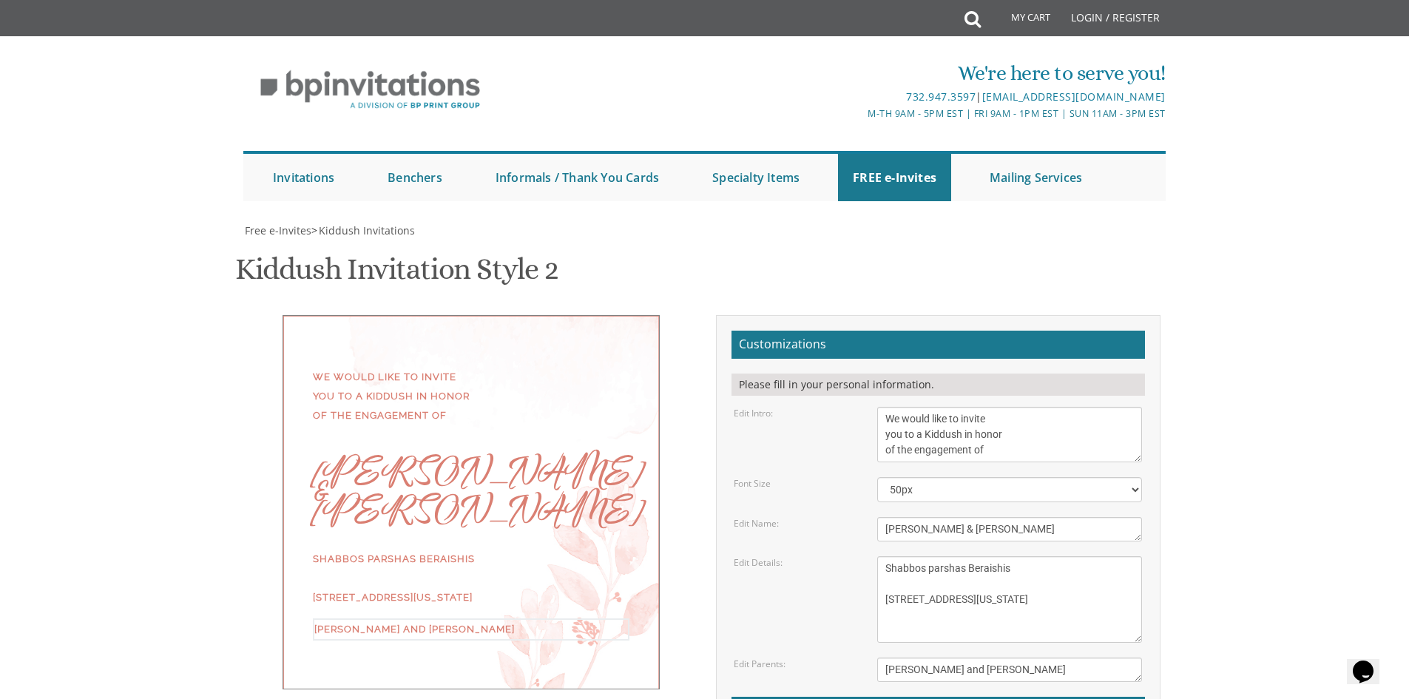
click at [919, 658] on textarea "[PERSON_NAME] and [PERSON_NAME]" at bounding box center [1009, 670] width 265 height 24
click at [890, 556] on textarea "This Shabbos Parshas Vayigash at our home [STREET_ADDRESS][US_STATE]" at bounding box center [1009, 599] width 265 height 87
drag, startPoint x: 986, startPoint y: 450, endPoint x: 885, endPoint y: 448, distance: 100.6
click at [885, 556] on textarea "This Shabbos Parshas Vayigash at our home [STREET_ADDRESS][US_STATE]" at bounding box center [1009, 599] width 265 height 87
drag, startPoint x: 993, startPoint y: 470, endPoint x: 882, endPoint y: 465, distance: 111.1
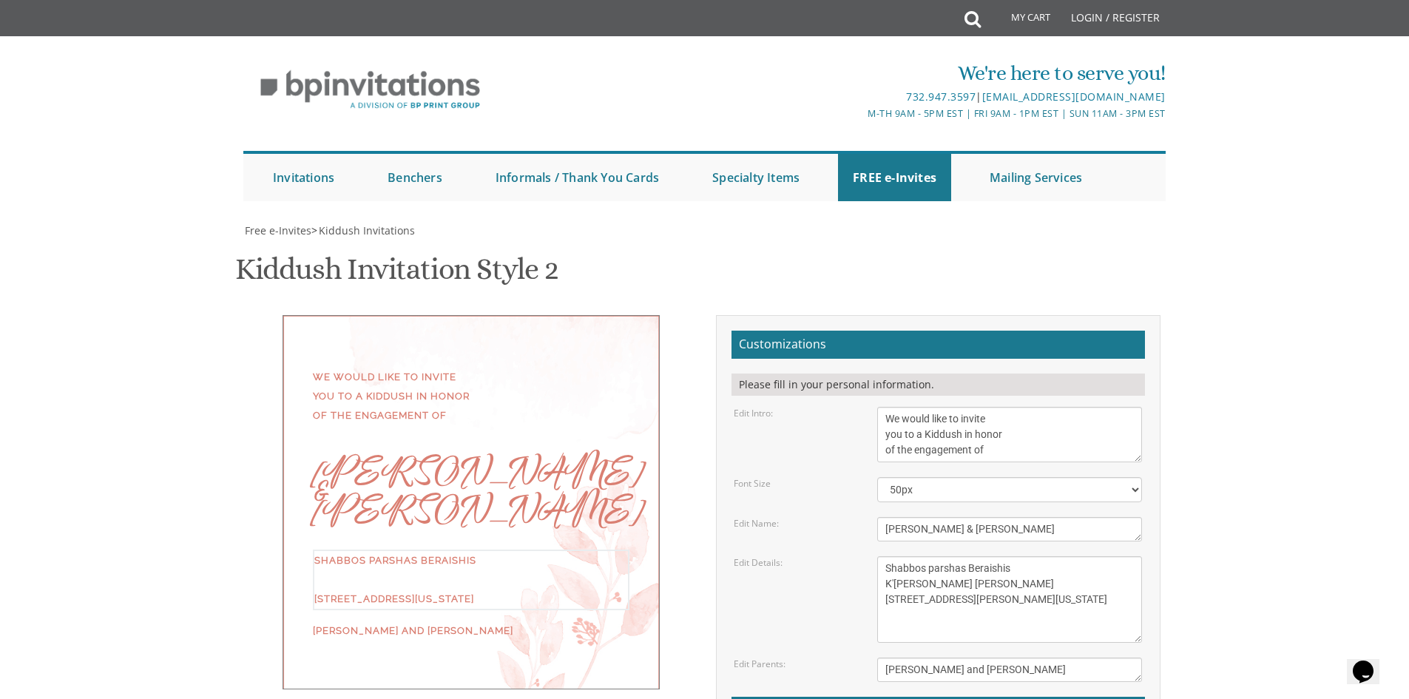
click at [882, 556] on textarea "This Shabbos Parshas Vayigash at our home [STREET_ADDRESS][US_STATE]" at bounding box center [1009, 599] width 265 height 87
click at [977, 556] on textarea "This Shabbos Parshas Vayigash at our home [STREET_ADDRESS][US_STATE]" at bounding box center [1009, 599] width 265 height 87
type textarea "Shabbos parshas Beraishis K'[PERSON_NAME] [PERSON_NAME] [STREET_ADDRESS][PERSON…"
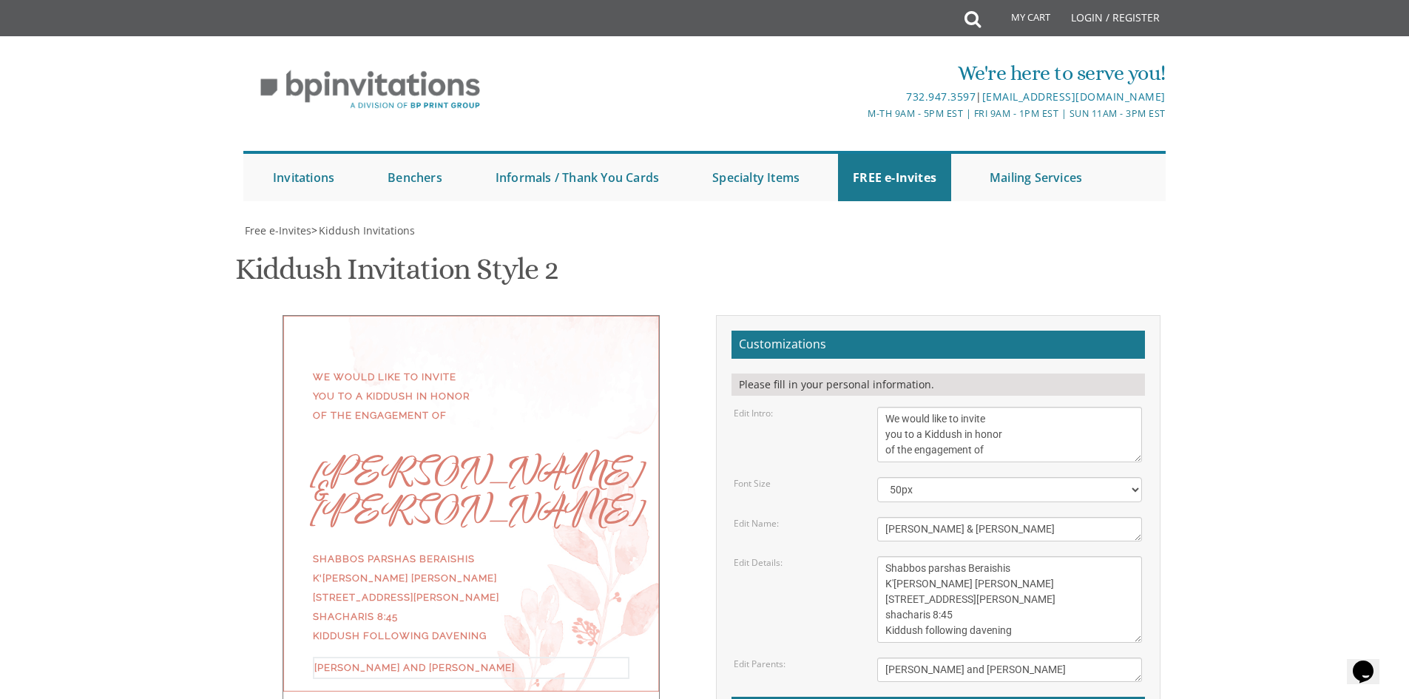
click at [915, 658] on textarea "[PERSON_NAME] and [PERSON_NAME]" at bounding box center [1009, 670] width 265 height 24
drag, startPoint x: 1018, startPoint y: 524, endPoint x: 863, endPoint y: 513, distance: 154.9
click at [863, 658] on div "Edit Parents: [PERSON_NAME] and [PERSON_NAME]" at bounding box center [938, 670] width 431 height 24
type textarea "[PERSON_NAME] & [PERSON_NAME]"
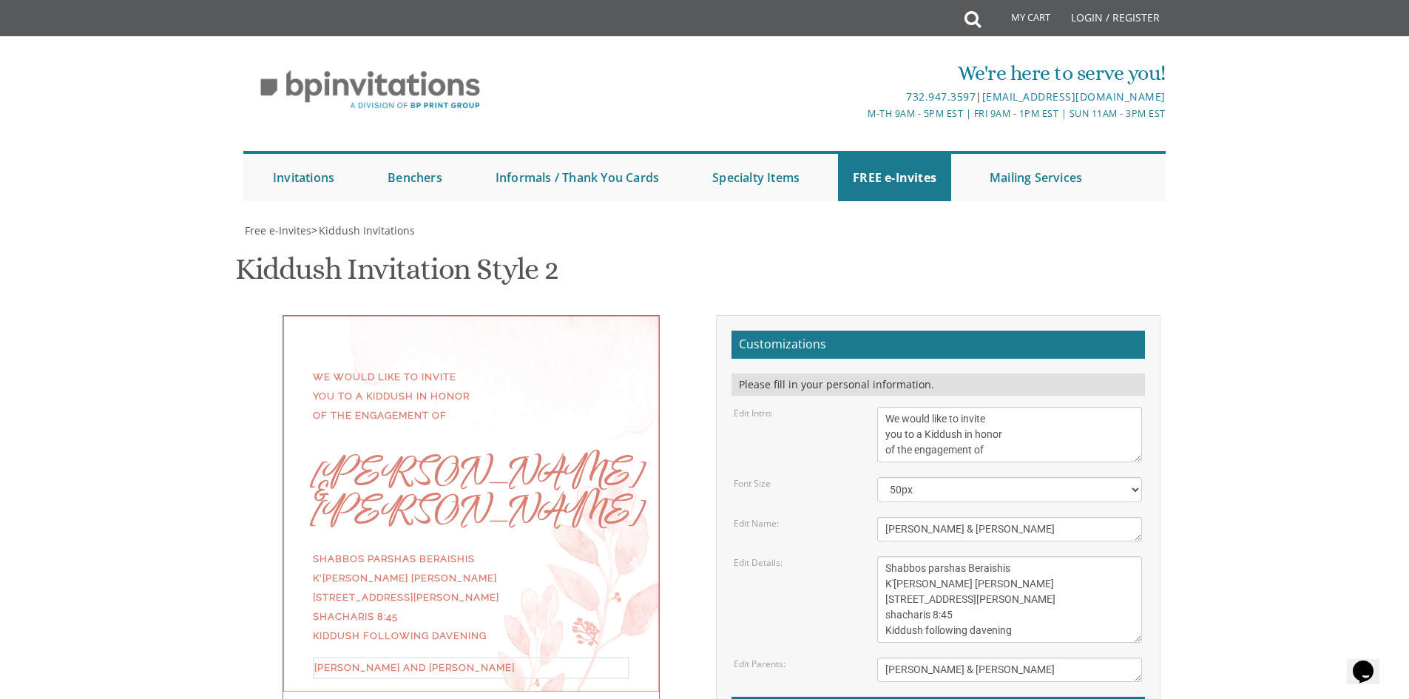
type input "[DOMAIN_NAME][EMAIL_ADDRESS][PERSON_NAME][DOMAIN_NAME]"
